Goal: Transaction & Acquisition: Subscribe to service/newsletter

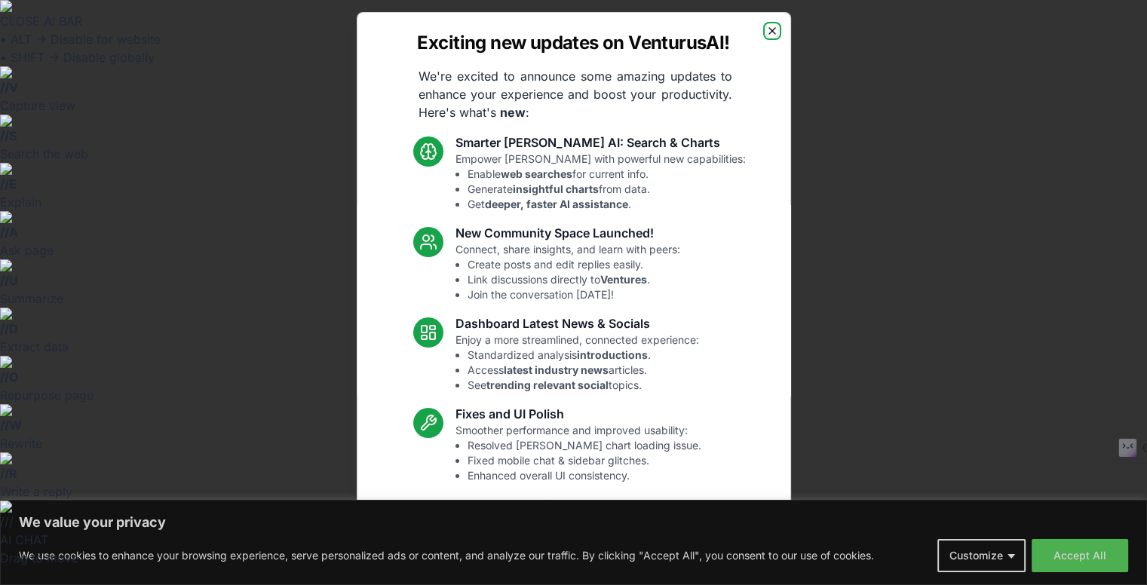
click at [766, 30] on icon "button" at bounding box center [772, 31] width 12 height 12
